Goal: Information Seeking & Learning: Find contact information

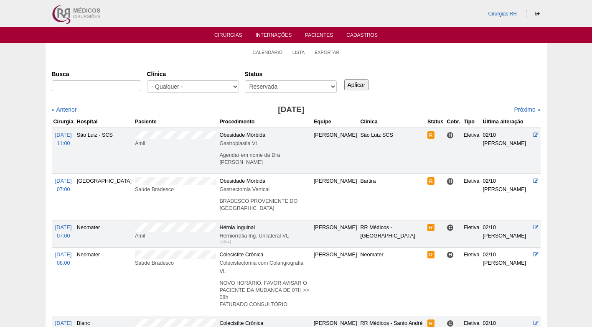
click at [433, 61] on div "Cirurgias Busca Clínica - Qualquer - 6R Alphaville Assunção Bartira Brasil Chri…" at bounding box center [296, 268] width 501 height 415
click at [427, 84] on div "Busca Clínica - Qualquer - 6R Alphaville Assunção Bartira Brasil Christovão da …" at bounding box center [296, 82] width 489 height 30
click at [266, 53] on link "Calendário" at bounding box center [268, 52] width 30 height 6
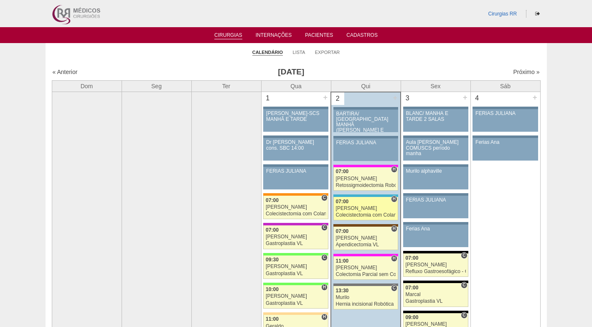
click at [367, 204] on div "07:00" at bounding box center [366, 201] width 60 height 5
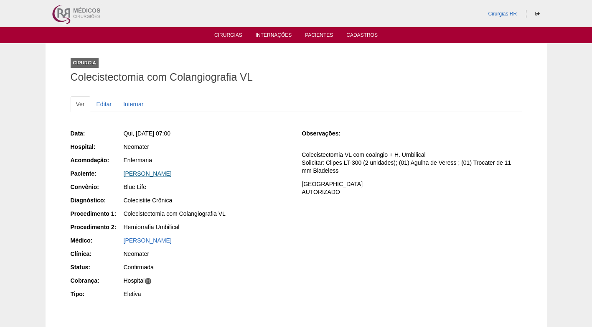
click at [148, 174] on link "Alexandre Moscatelli" at bounding box center [148, 173] width 48 height 7
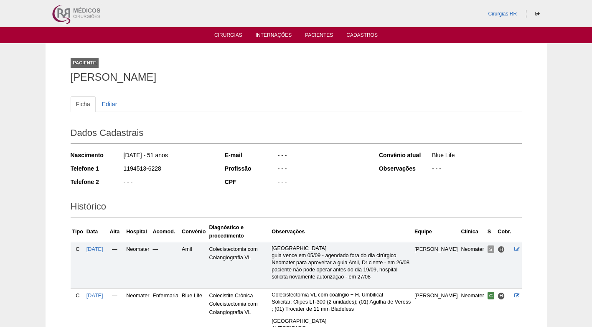
drag, startPoint x: 164, startPoint y: 166, endPoint x: 111, endPoint y: 166, distance: 52.2
click at [111, 166] on div "Telefone 1 1194513-6228" at bounding box center [142, 169] width 143 height 10
copy div "1194513-6228"
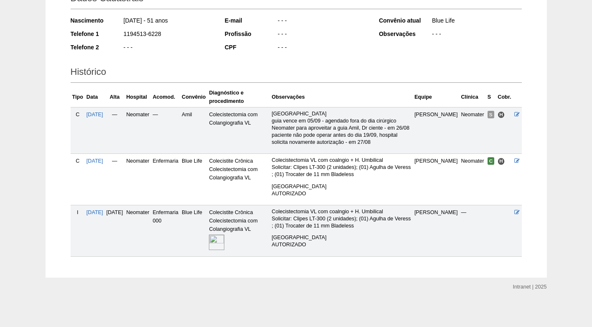
scroll to position [142, 0]
click at [224, 241] on img at bounding box center [216, 240] width 15 height 15
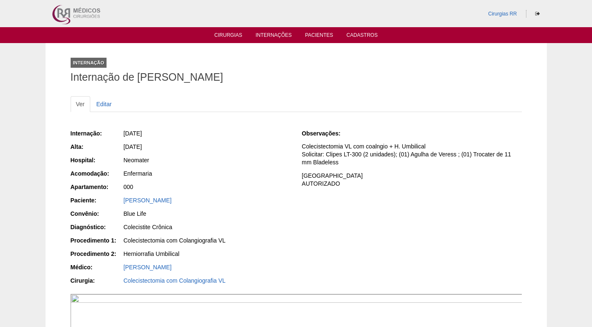
click at [262, 186] on div "000" at bounding box center [207, 186] width 167 height 8
click at [239, 163] on div "Neomater" at bounding box center [207, 160] width 167 height 8
click at [254, 115] on div "Ver Editar" at bounding box center [296, 108] width 451 height 24
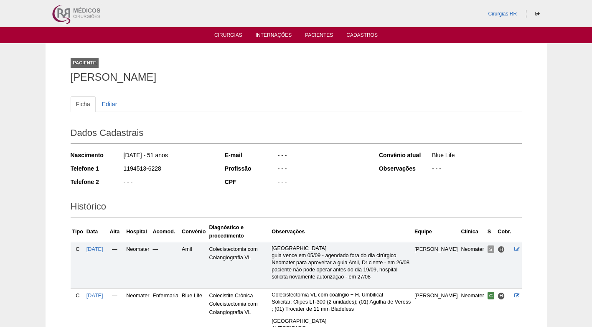
scroll to position [142, 0]
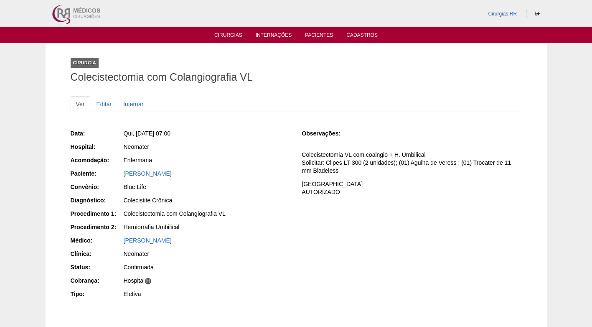
click at [270, 164] on div "Enfermaria" at bounding box center [206, 161] width 167 height 10
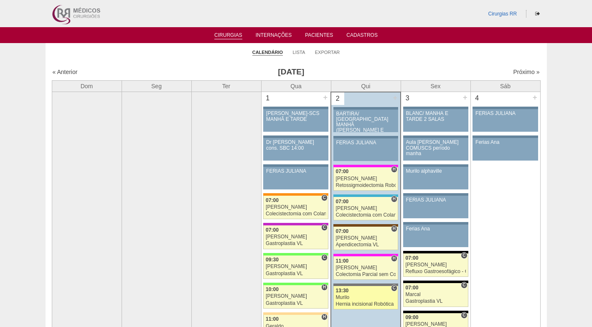
click at [355, 290] on div "13:30" at bounding box center [366, 290] width 60 height 5
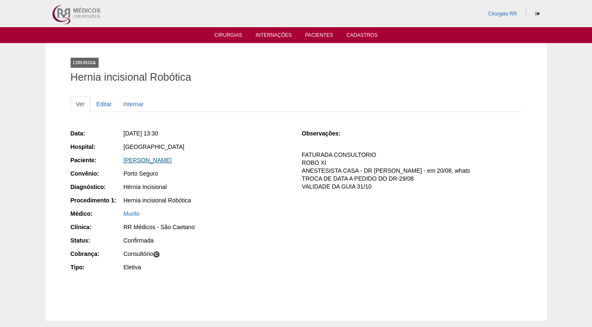
click at [161, 159] on link "CLAUDIANO JORGE BATISTA DE LIMA" at bounding box center [148, 160] width 48 height 7
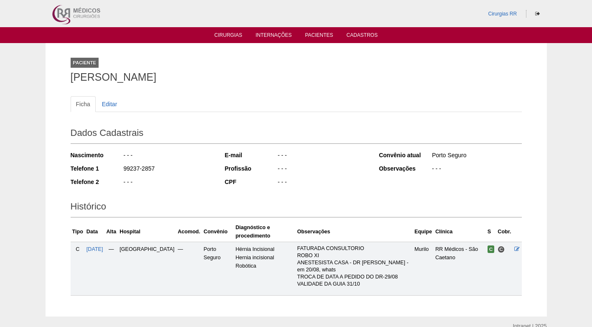
drag, startPoint x: 164, startPoint y: 165, endPoint x: 119, endPoint y: 168, distance: 45.2
click at [119, 168] on div "Telefone 1 99237-2857" at bounding box center [142, 169] width 143 height 10
copy div "99237-2857"
click at [178, 164] on div "99237-2857" at bounding box center [168, 169] width 91 height 10
click at [187, 168] on div "99237-2857" at bounding box center [168, 169] width 91 height 10
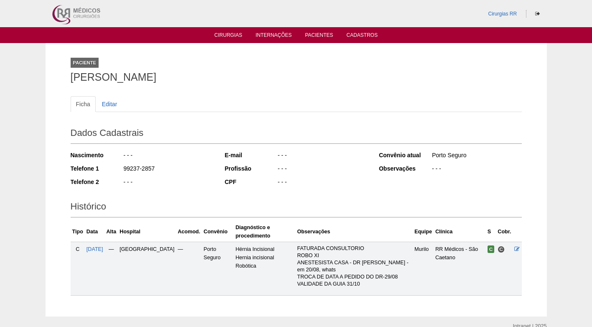
click at [166, 107] on ul "Ficha Editar" at bounding box center [296, 104] width 451 height 16
drag, startPoint x: 70, startPoint y: 76, endPoint x: 84, endPoint y: 76, distance: 14.2
click at [84, 76] on h1 "CLAUDIANO JORGE BATISTA DE LIMA" at bounding box center [296, 77] width 451 height 10
click at [165, 99] on ul "Ficha Editar" at bounding box center [296, 104] width 451 height 16
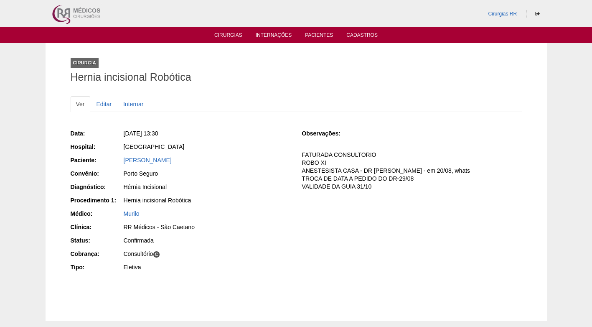
drag, startPoint x: 233, startPoint y: 162, endPoint x: 119, endPoint y: 163, distance: 114.0
click at [119, 163] on div "Paciente: [PERSON_NAME]" at bounding box center [181, 161] width 220 height 10
copy div "Paciente: [PERSON_NAME]"
click at [273, 192] on div "Hérnia Incisional" at bounding box center [206, 187] width 167 height 10
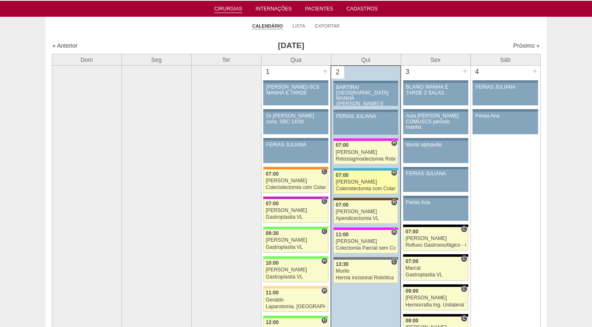
scroll to position [84, 0]
